Goal: Transaction & Acquisition: Purchase product/service

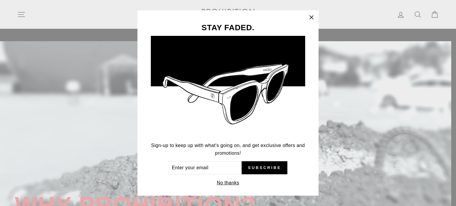
click at [315, 18] on icon "button" at bounding box center [311, 17] width 8 height 8
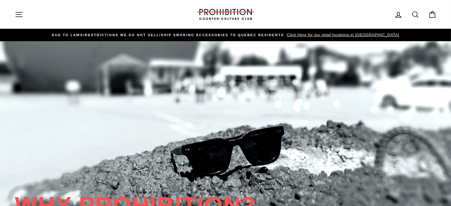
click at [415, 12] on icon at bounding box center [415, 14] width 8 height 8
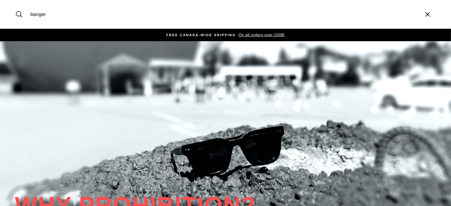
type input "banger"
click at [15, 4] on button "Search" at bounding box center [21, 14] width 13 height 20
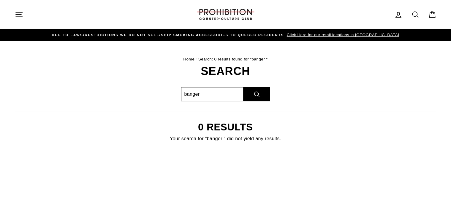
drag, startPoint x: 210, startPoint y: 92, endPoint x: 86, endPoint y: 105, distance: 125.2
click at [86, 105] on div "Search banger Search 0 results Your search for "banger " did not yield any resu…" at bounding box center [222, 112] width 428 height 92
type input "quartz"
click at [243, 87] on button "Search" at bounding box center [256, 94] width 27 height 14
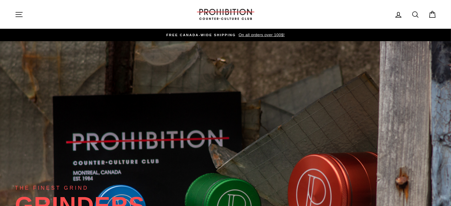
click at [16, 12] on icon "button" at bounding box center [19, 14] width 8 height 8
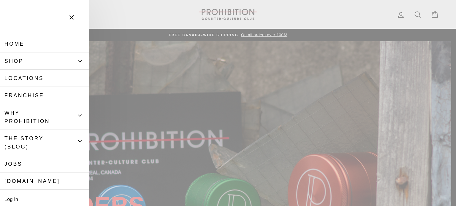
click at [75, 64] on button "Primary" at bounding box center [80, 61] width 18 height 10
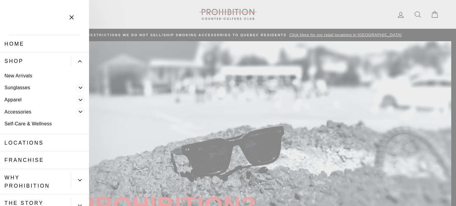
click at [79, 111] on icon "Primary" at bounding box center [81, 112] width 4 height 4
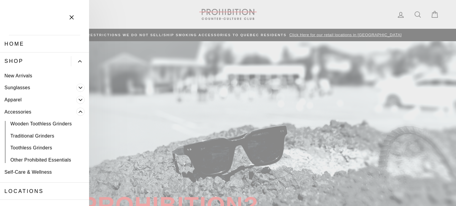
click at [37, 162] on link "Other Prohibited Essentials" at bounding box center [44, 160] width 89 height 12
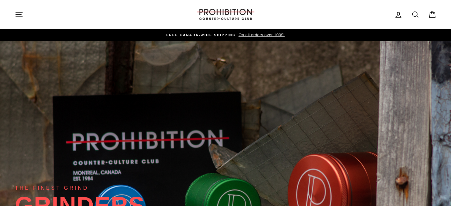
click at [19, 14] on icon "button" at bounding box center [19, 14] width 7 height 4
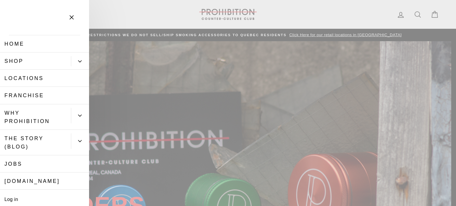
click at [78, 61] on icon "Primary" at bounding box center [79, 61] width 3 height 1
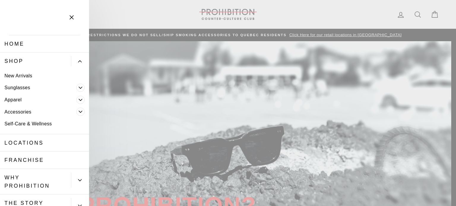
click at [79, 111] on icon "Primary" at bounding box center [81, 112] width 4 height 4
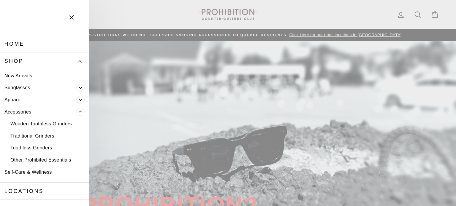
click at [50, 161] on link "Other Prohibited Essentials" at bounding box center [44, 160] width 89 height 12
